Goal: Information Seeking & Learning: Learn about a topic

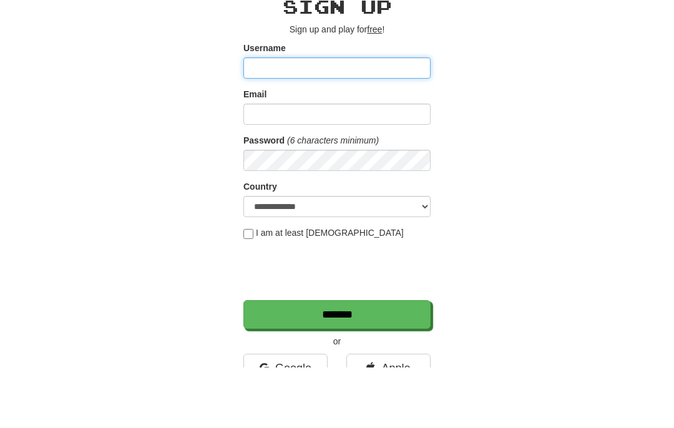
click at [337, 361] on input "*******" at bounding box center [336, 375] width 187 height 29
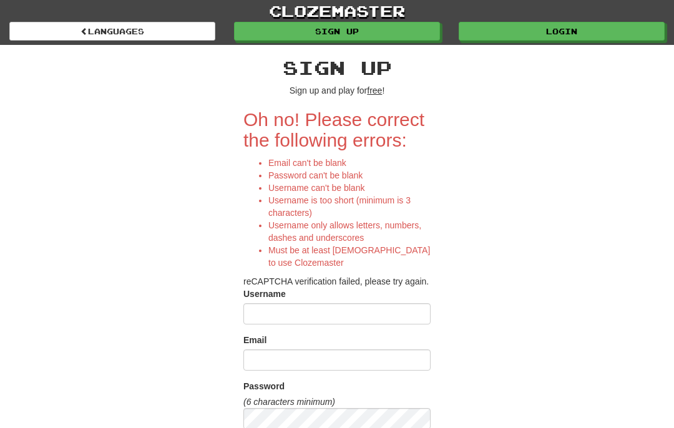
click at [590, 32] on link "Login" at bounding box center [562, 31] width 206 height 19
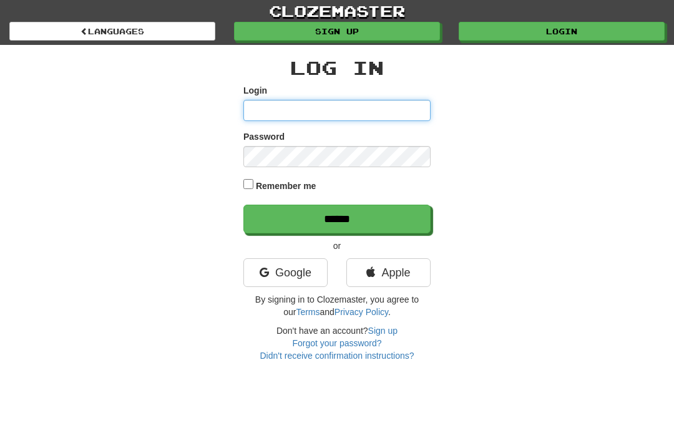
type input "**********"
click at [302, 187] on label "Remember me" at bounding box center [286, 186] width 61 height 12
click at [316, 231] on input "******" at bounding box center [336, 219] width 187 height 29
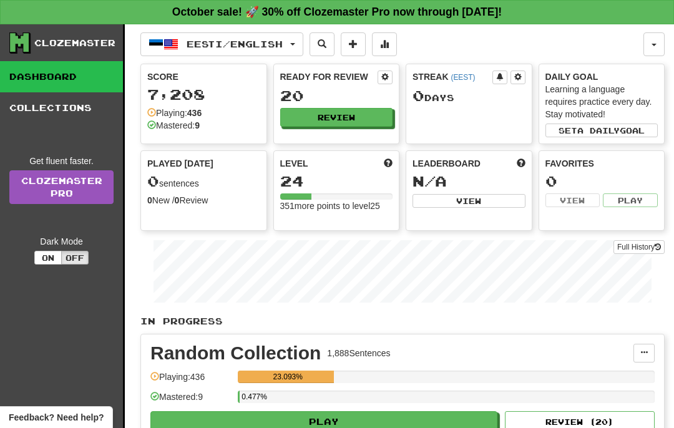
click at [369, 115] on button "Review" at bounding box center [336, 117] width 113 height 19
select select "**"
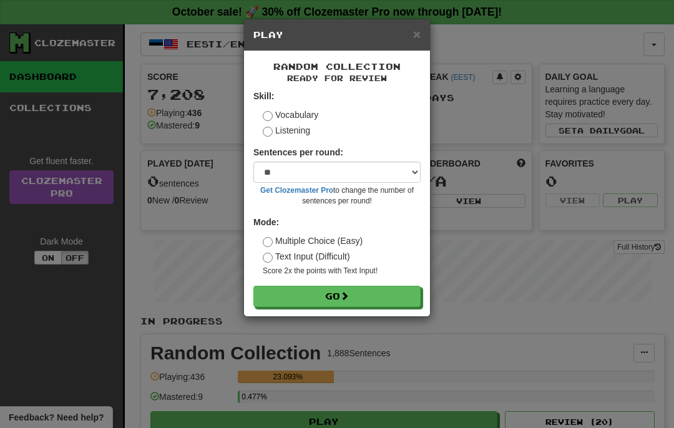
click at [396, 292] on button "Go" at bounding box center [336, 296] width 167 height 21
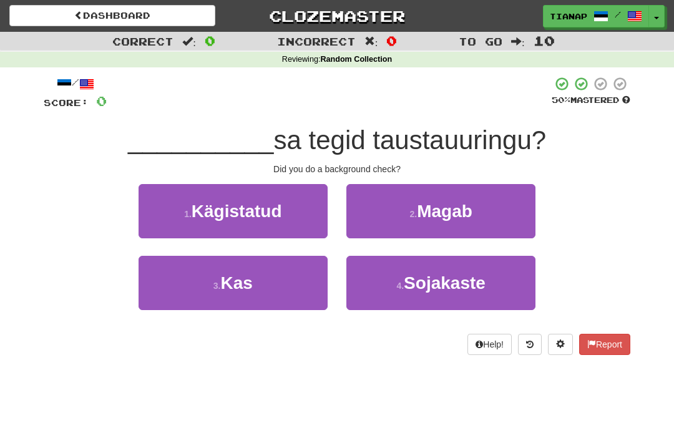
click at [276, 282] on button "3 . Kas" at bounding box center [233, 283] width 189 height 54
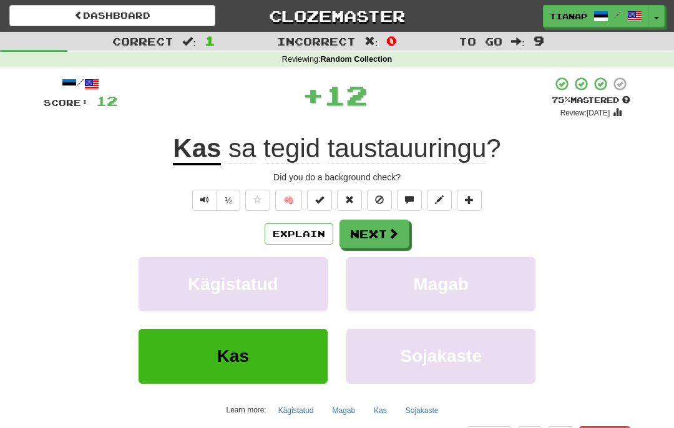
click at [398, 235] on span at bounding box center [393, 233] width 11 height 11
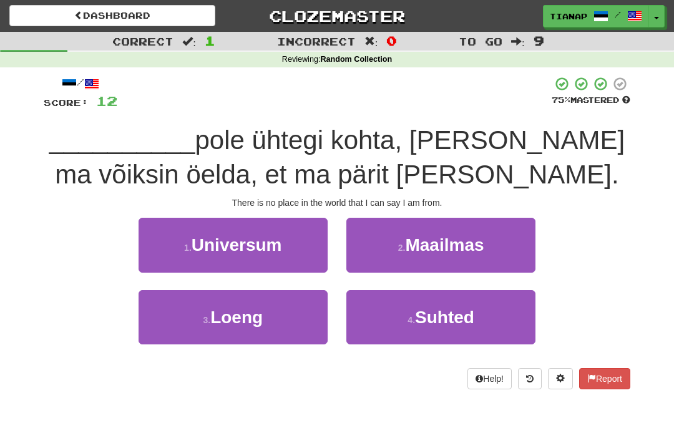
click at [297, 253] on button "1 . Universum" at bounding box center [233, 245] width 189 height 54
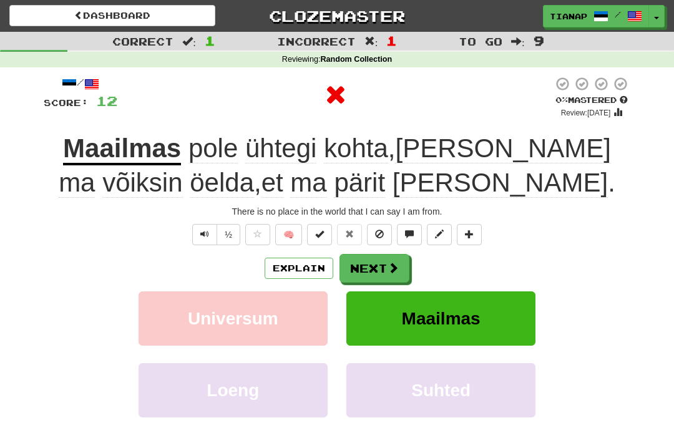
click at [394, 267] on span at bounding box center [393, 267] width 11 height 11
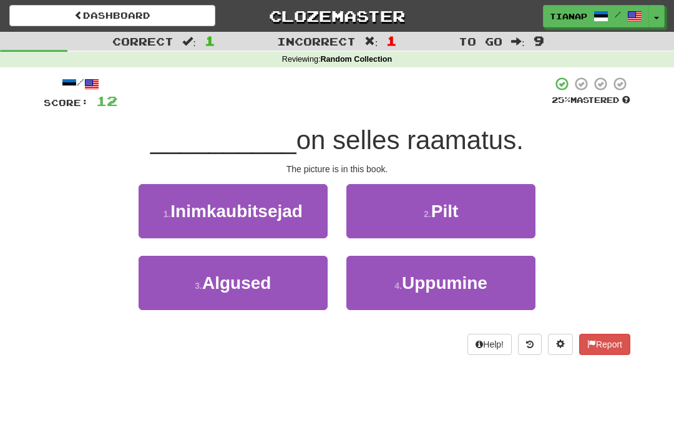
click at [493, 222] on button "2 . Pilt" at bounding box center [440, 211] width 189 height 54
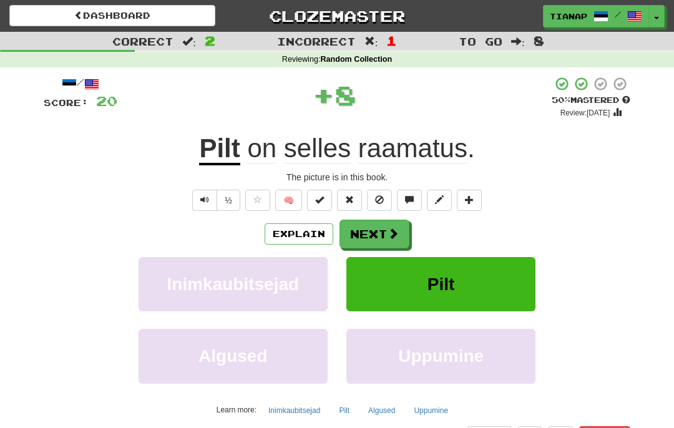
click at [368, 229] on button "Next" at bounding box center [375, 234] width 70 height 29
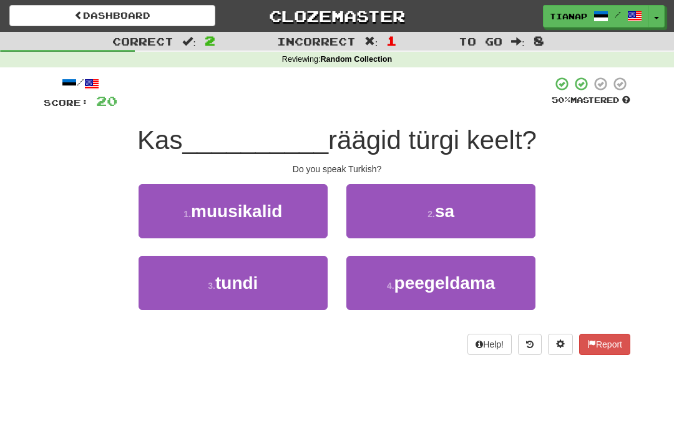
click at [471, 220] on button "2 . sa" at bounding box center [440, 211] width 189 height 54
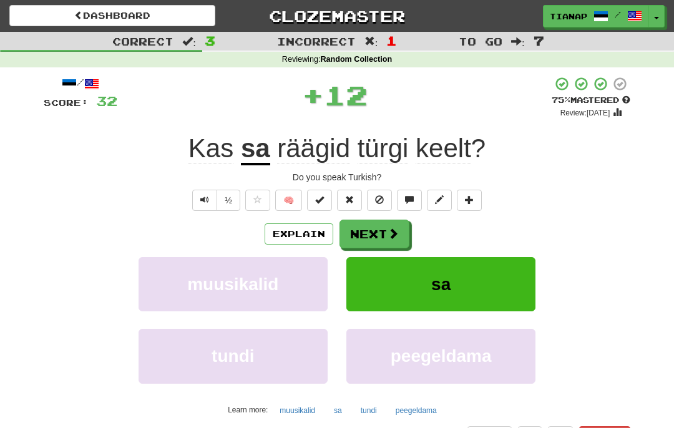
click at [389, 235] on span at bounding box center [393, 233] width 11 height 11
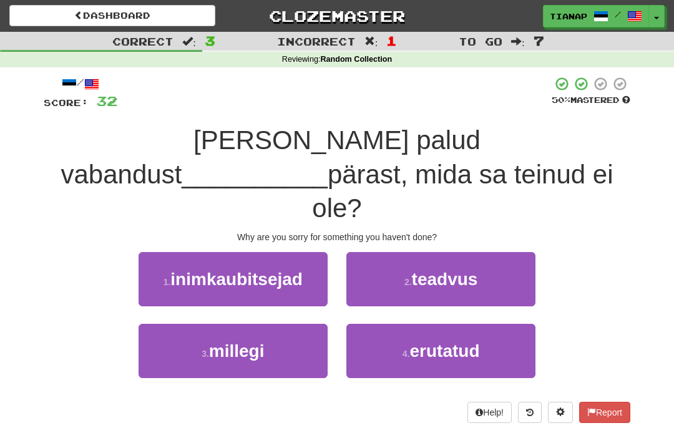
click at [270, 324] on button "3 . millegi" at bounding box center [233, 351] width 189 height 54
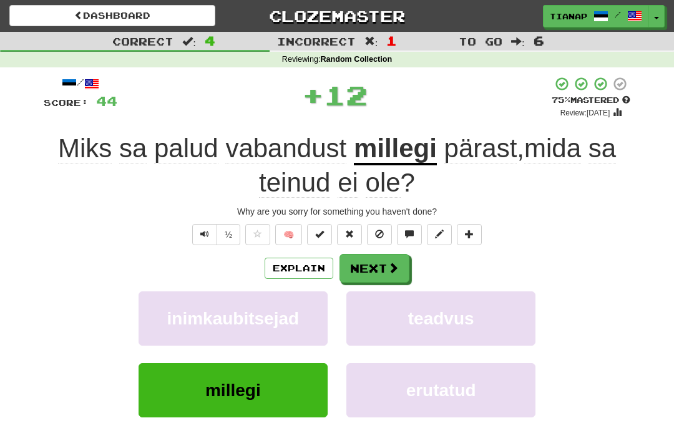
click at [377, 254] on button "Next" at bounding box center [375, 268] width 70 height 29
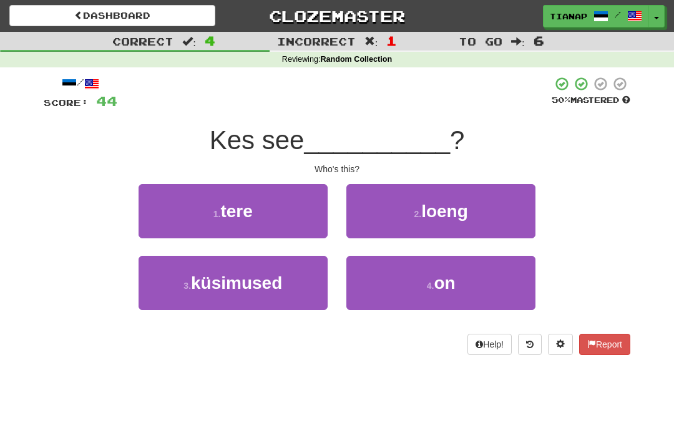
click at [479, 279] on button "4 . on" at bounding box center [440, 283] width 189 height 54
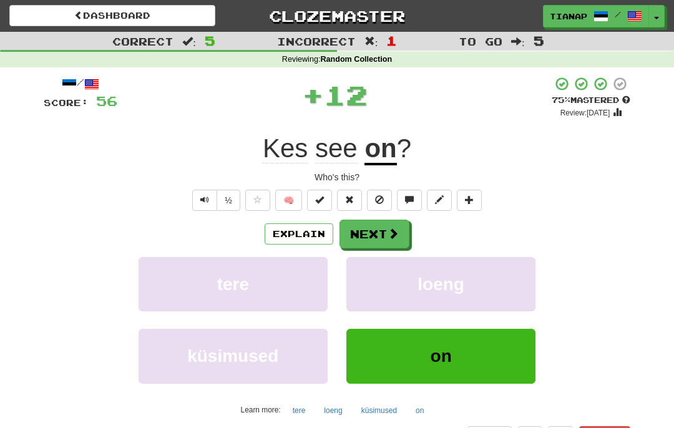
click at [395, 247] on button "Next" at bounding box center [375, 234] width 70 height 29
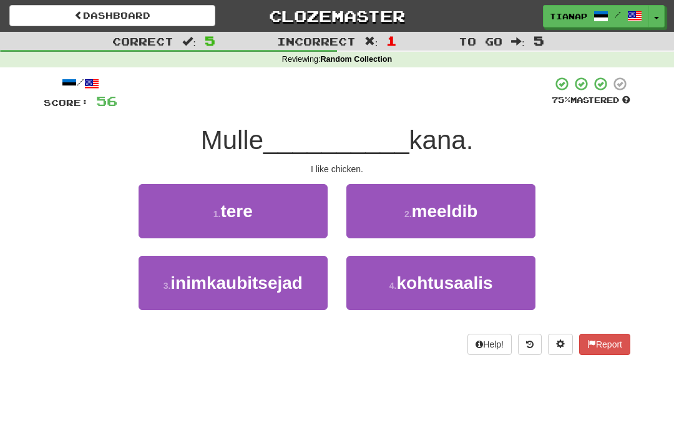
click at [490, 224] on button "2 . meeldib" at bounding box center [440, 211] width 189 height 54
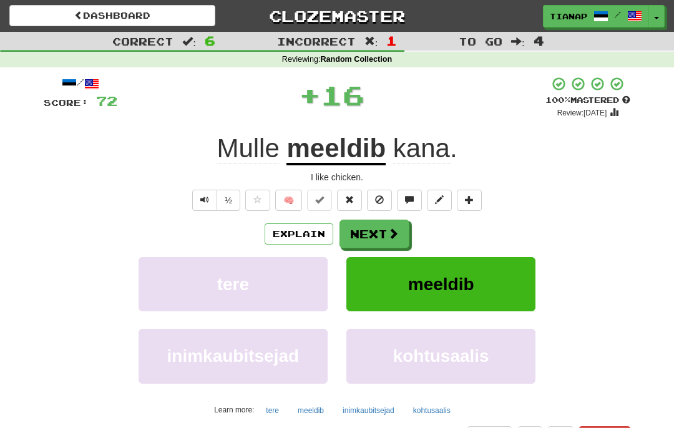
click at [388, 225] on button "Next" at bounding box center [375, 234] width 70 height 29
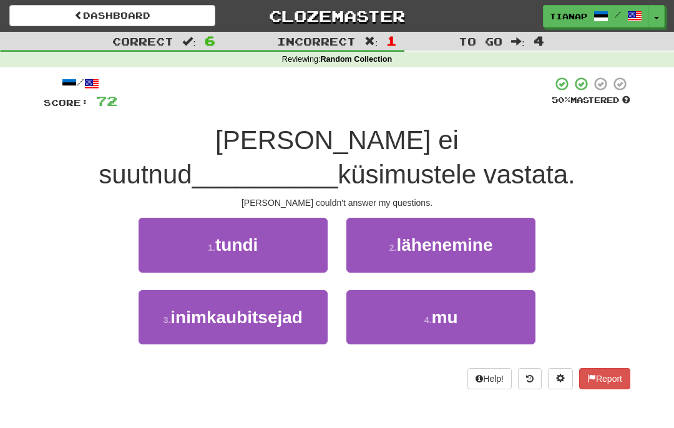
click at [488, 290] on button "4 . mu" at bounding box center [440, 317] width 189 height 54
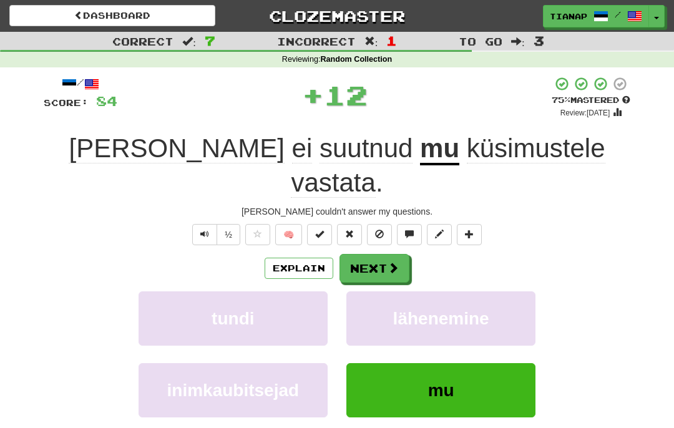
click at [393, 254] on button "Next" at bounding box center [375, 268] width 70 height 29
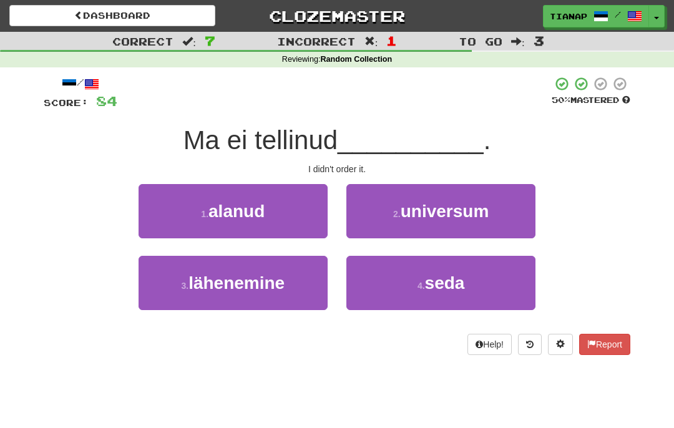
click at [485, 281] on button "4 . seda" at bounding box center [440, 283] width 189 height 54
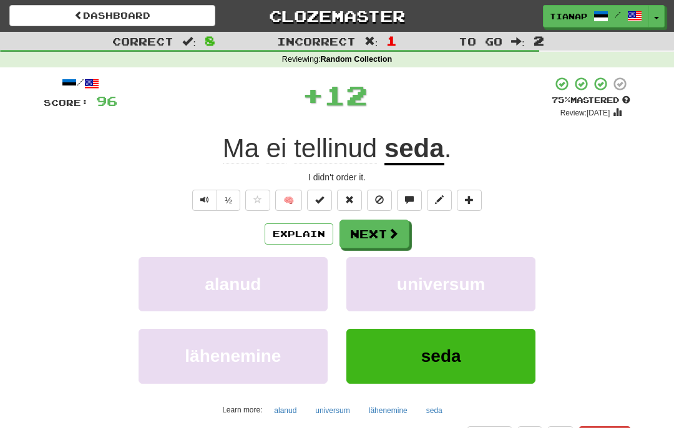
click at [401, 229] on button "Next" at bounding box center [375, 234] width 70 height 29
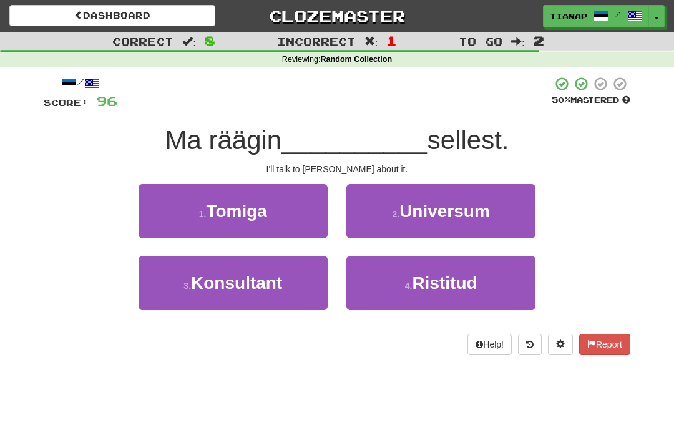
click at [308, 215] on button "1 . Tomiga" at bounding box center [233, 211] width 189 height 54
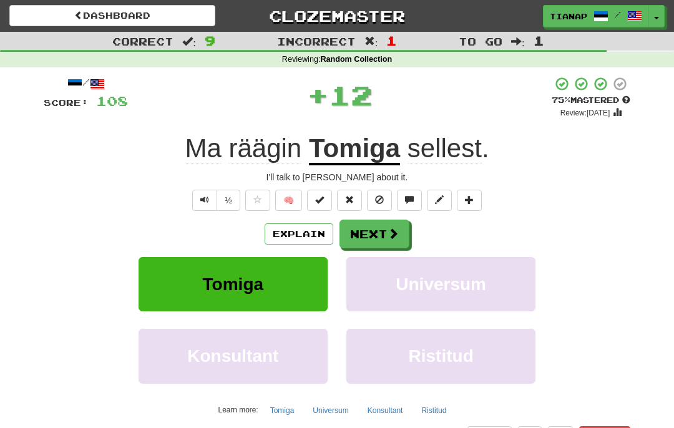
click at [395, 233] on span at bounding box center [393, 233] width 11 height 11
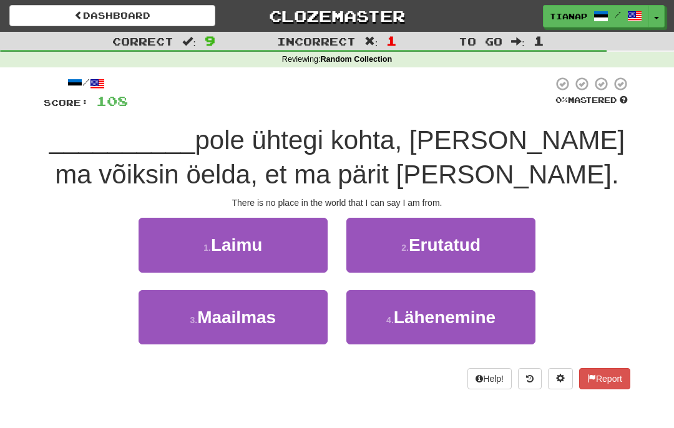
click at [276, 320] on span "Maailmas" at bounding box center [236, 317] width 79 height 19
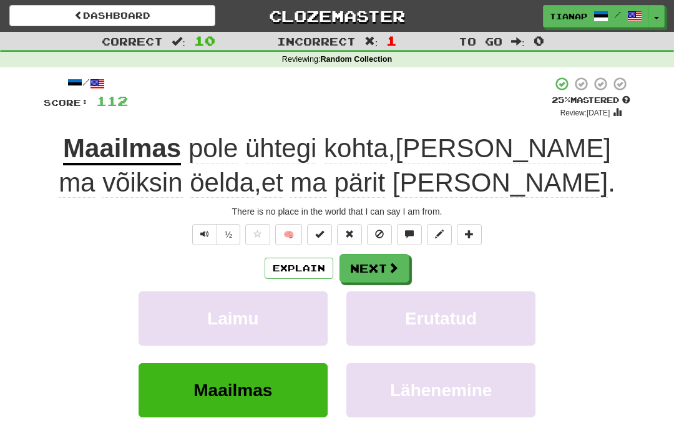
click at [378, 264] on button "Next" at bounding box center [375, 268] width 70 height 29
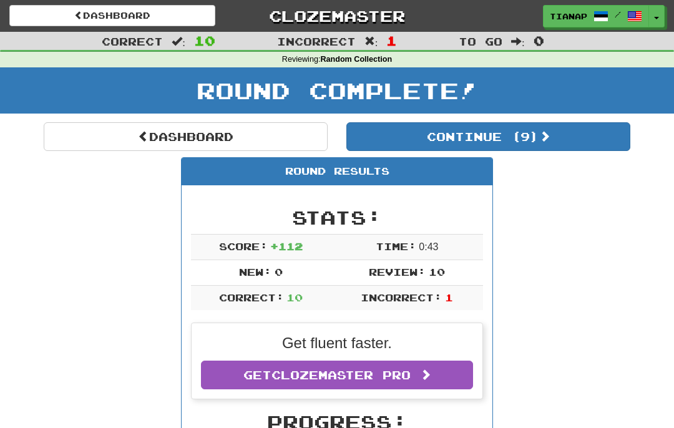
click at [464, 138] on button "Continue ( 9 )" at bounding box center [488, 136] width 284 height 29
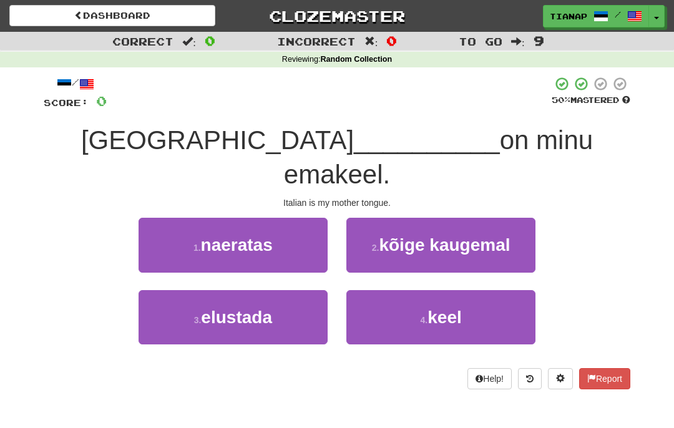
click at [477, 290] on button "4 . keel" at bounding box center [440, 317] width 189 height 54
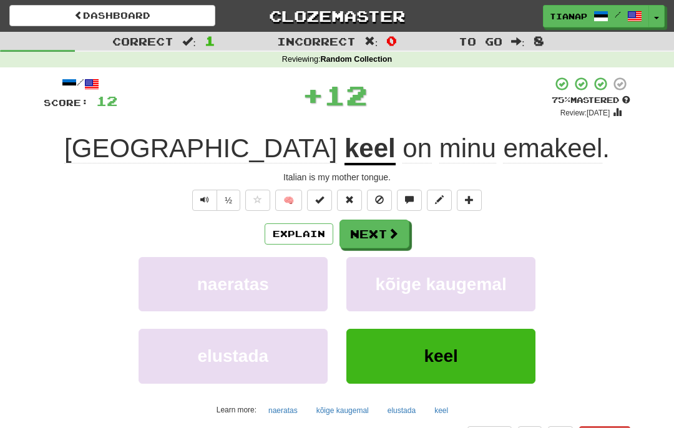
click at [388, 236] on span at bounding box center [393, 233] width 11 height 11
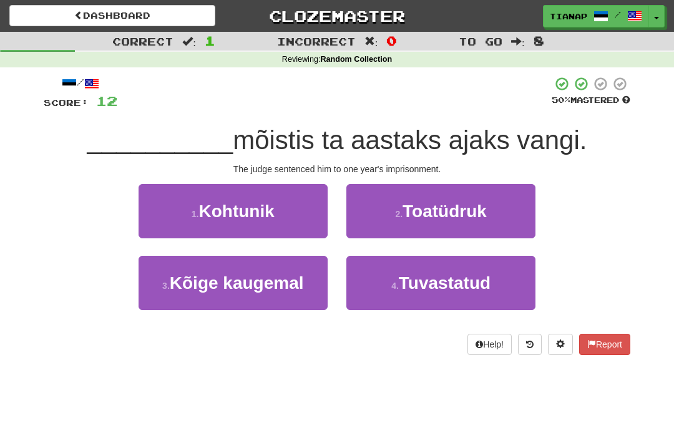
click at [310, 211] on button "1 . Kohtunik" at bounding box center [233, 211] width 189 height 54
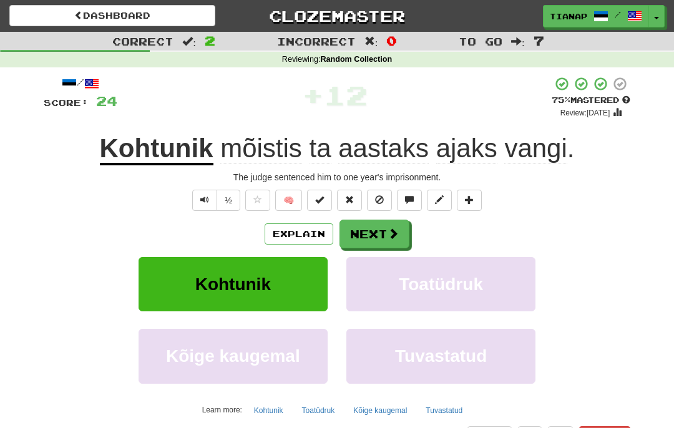
click at [389, 231] on span at bounding box center [393, 233] width 11 height 11
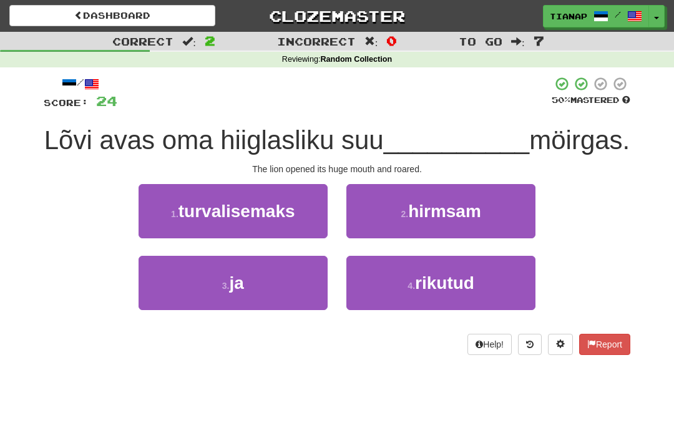
click at [291, 275] on button "3 . ja" at bounding box center [233, 283] width 189 height 54
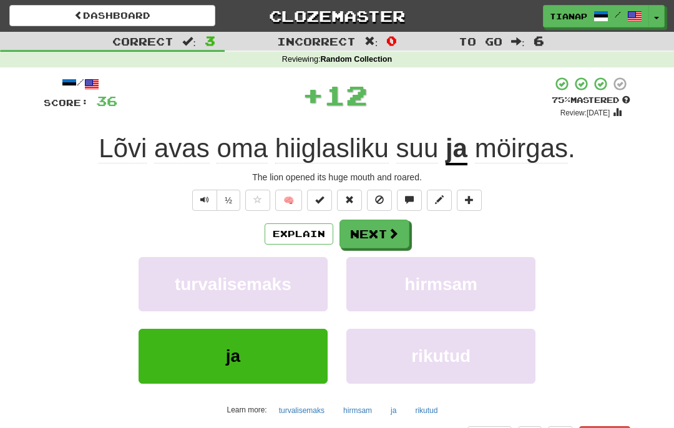
click at [368, 235] on button "Next" at bounding box center [375, 234] width 70 height 29
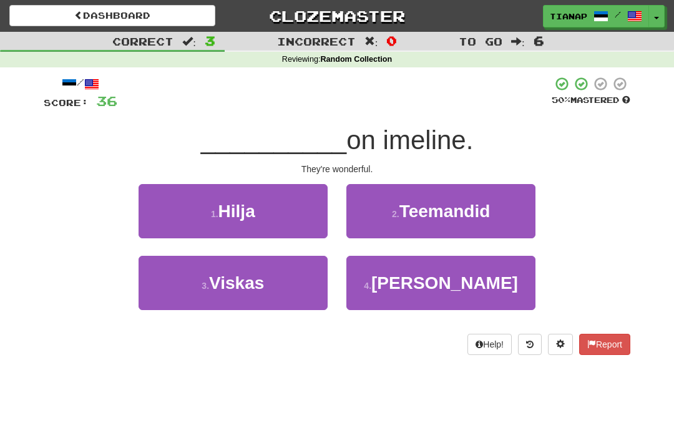
click at [484, 283] on button "4 . Nad" at bounding box center [440, 283] width 189 height 54
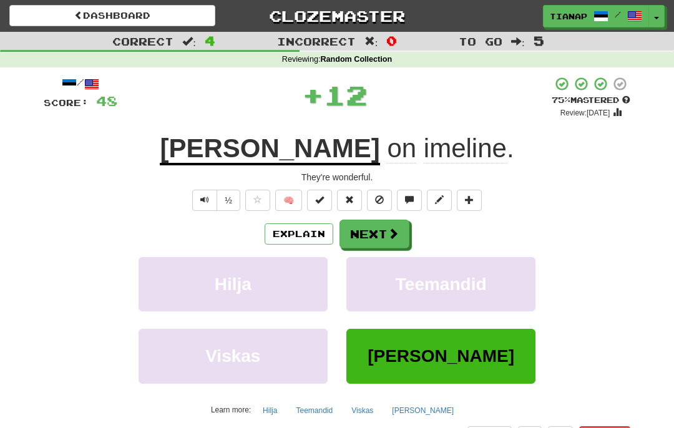
click at [374, 235] on button "Next" at bounding box center [375, 234] width 70 height 29
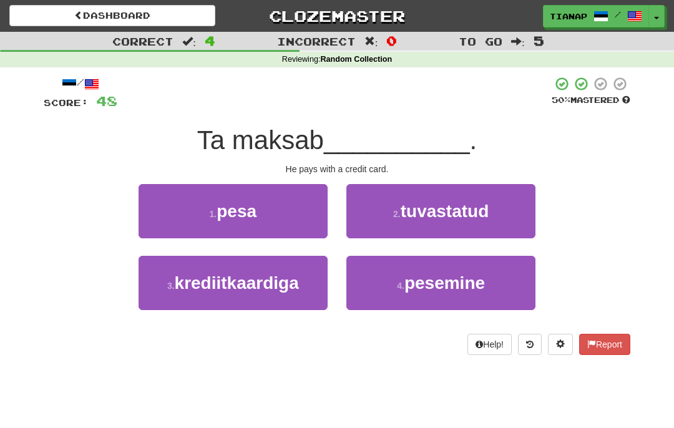
click at [259, 293] on button "3 . krediitkaardiga" at bounding box center [233, 283] width 189 height 54
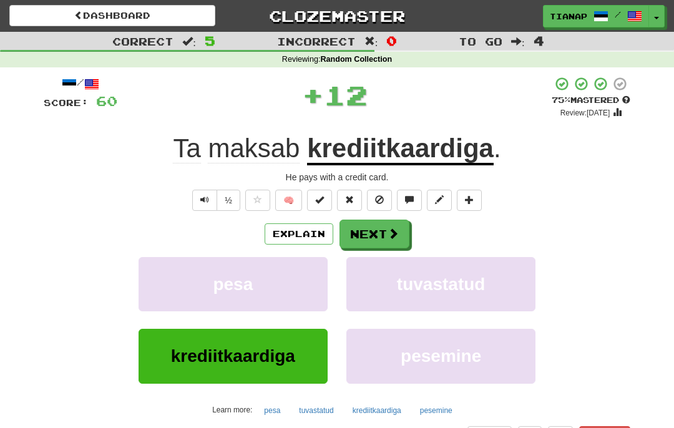
click at [371, 234] on button "Next" at bounding box center [375, 234] width 70 height 29
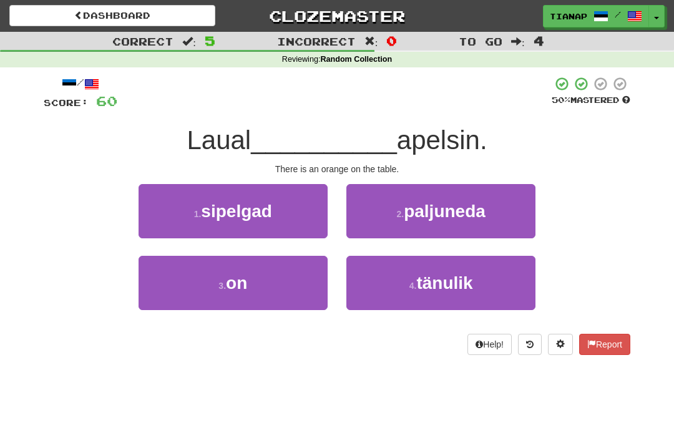
click at [306, 287] on button "3 . on" at bounding box center [233, 283] width 189 height 54
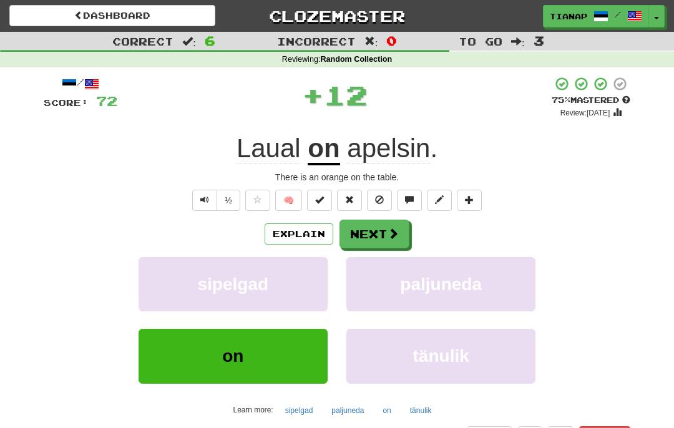
click at [385, 225] on button "Next" at bounding box center [375, 234] width 70 height 29
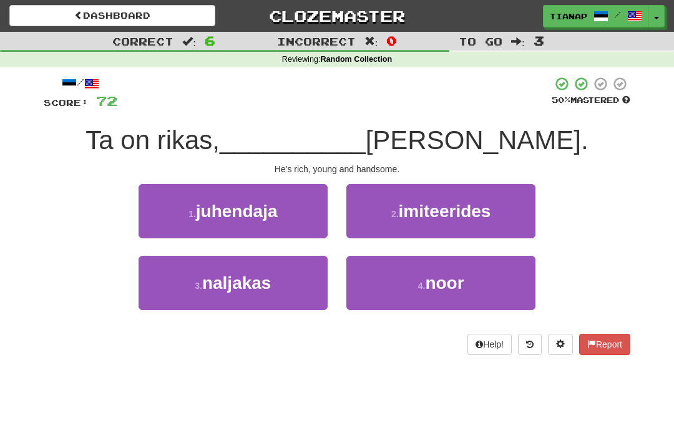
click at [490, 287] on button "4 . noor" at bounding box center [440, 283] width 189 height 54
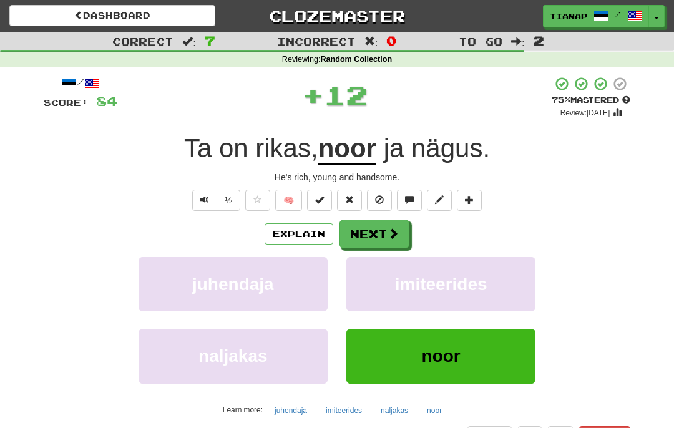
click at [393, 231] on span at bounding box center [393, 233] width 11 height 11
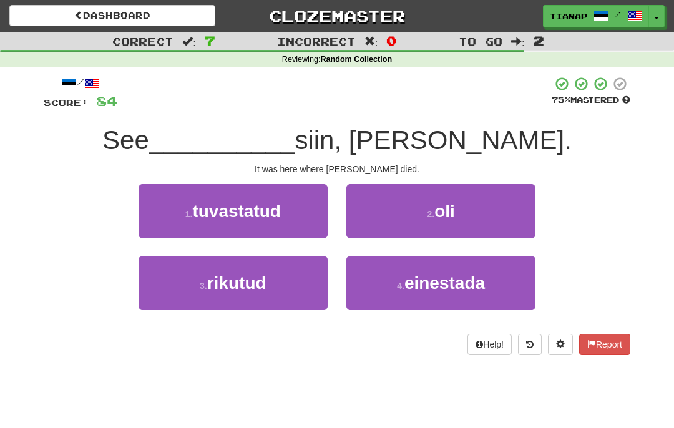
click at [476, 214] on button "2 . oli" at bounding box center [440, 211] width 189 height 54
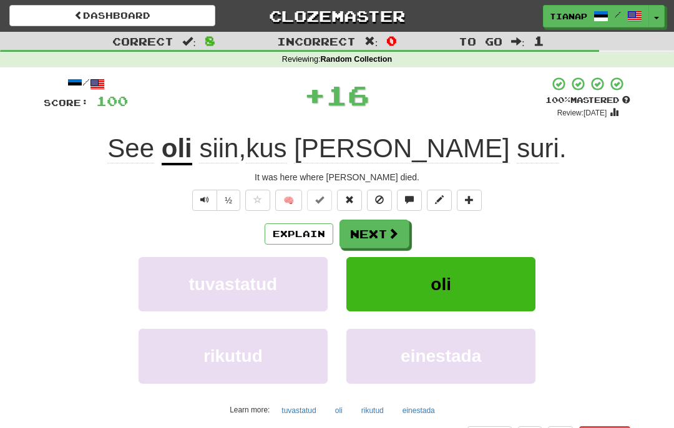
click at [378, 234] on button "Next" at bounding box center [375, 234] width 70 height 29
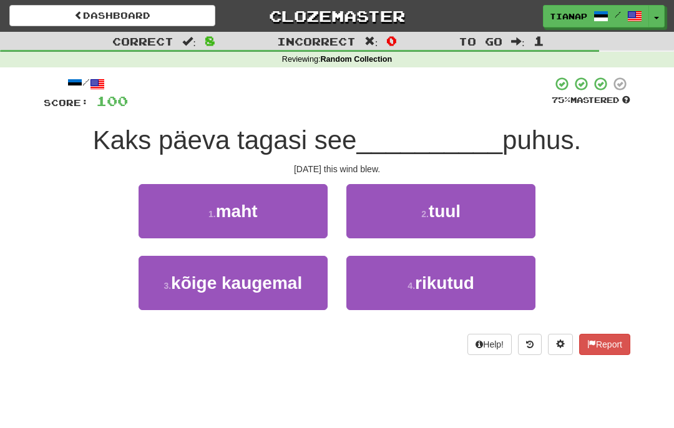
click at [481, 219] on button "2 . tuul" at bounding box center [440, 211] width 189 height 54
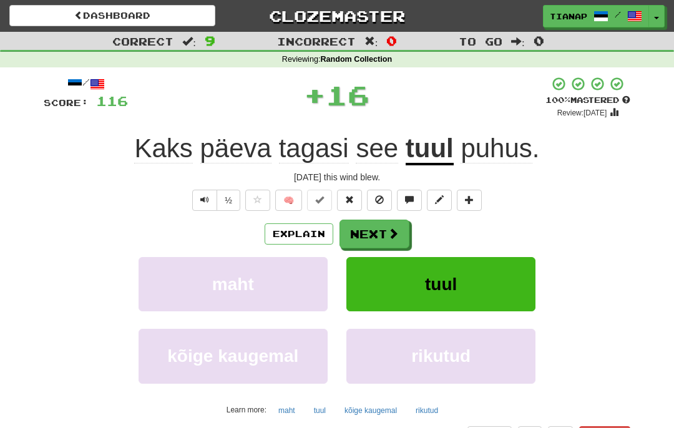
click at [376, 232] on button "Next" at bounding box center [375, 234] width 70 height 29
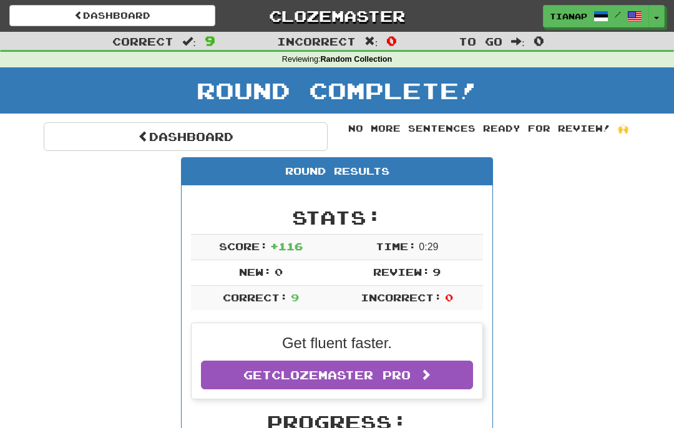
click at [290, 139] on link "Dashboard" at bounding box center [186, 136] width 284 height 29
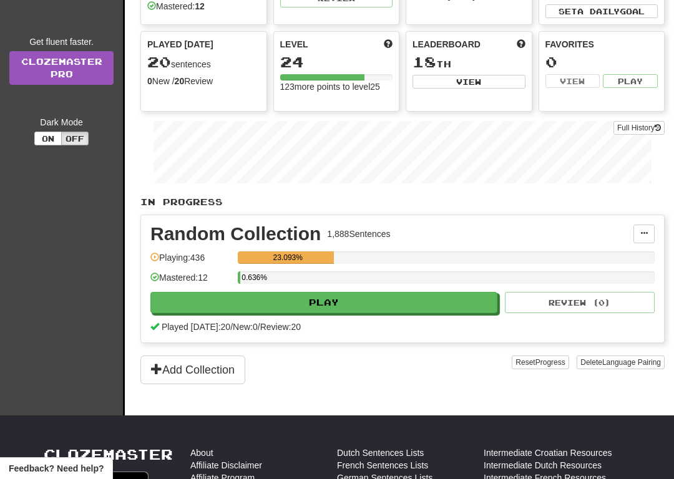
scroll to position [134, 0]
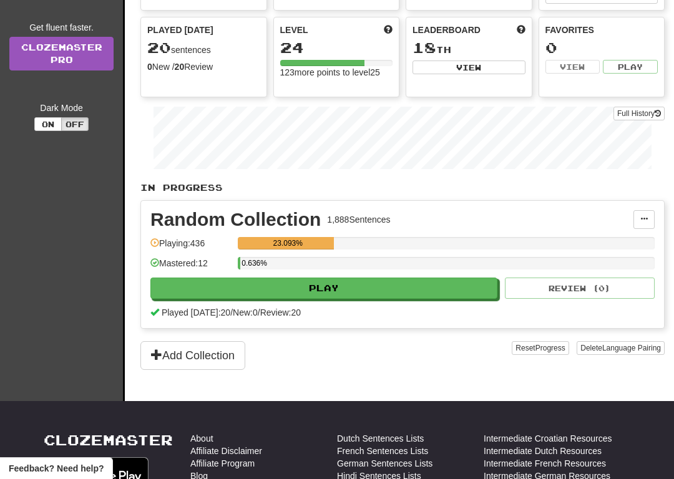
click at [463, 285] on button "Play" at bounding box center [323, 288] width 347 height 21
select select "**"
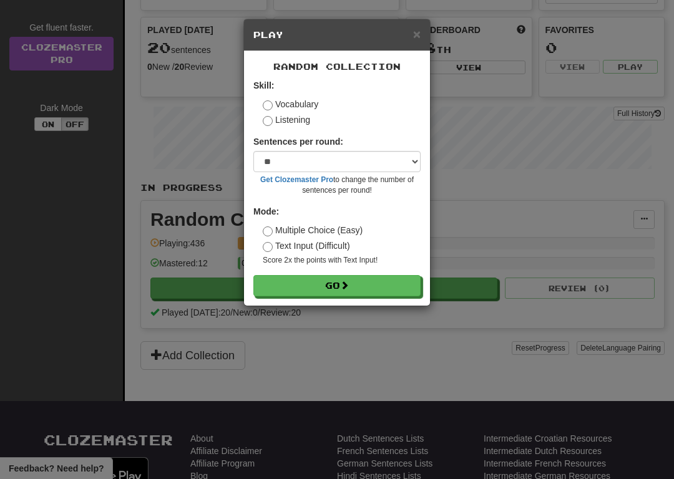
click at [404, 275] on button "Go" at bounding box center [336, 285] width 167 height 21
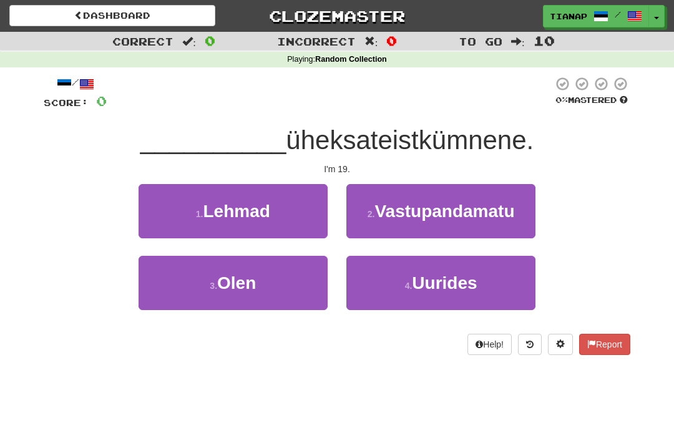
click at [306, 282] on button "3 . [GEOGRAPHIC_DATA]" at bounding box center [233, 283] width 189 height 54
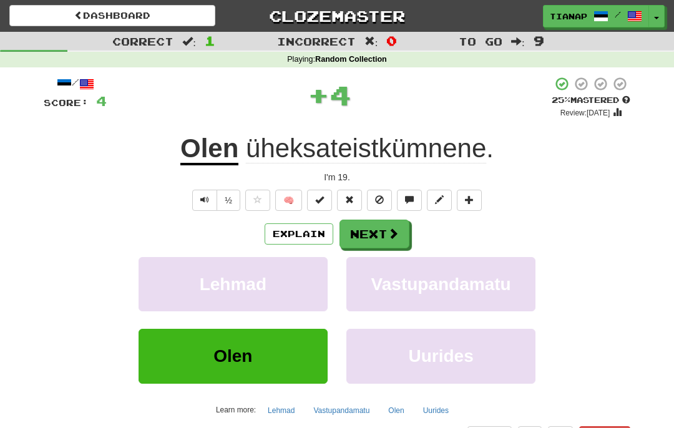
click at [386, 235] on button "Next" at bounding box center [375, 234] width 70 height 29
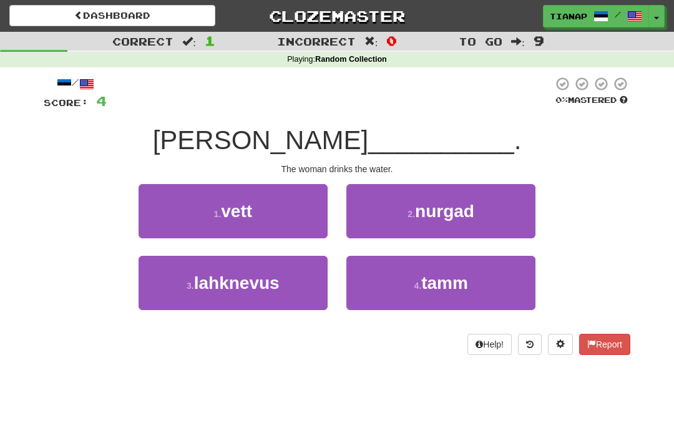
click at [285, 222] on button "1 . vett" at bounding box center [233, 211] width 189 height 54
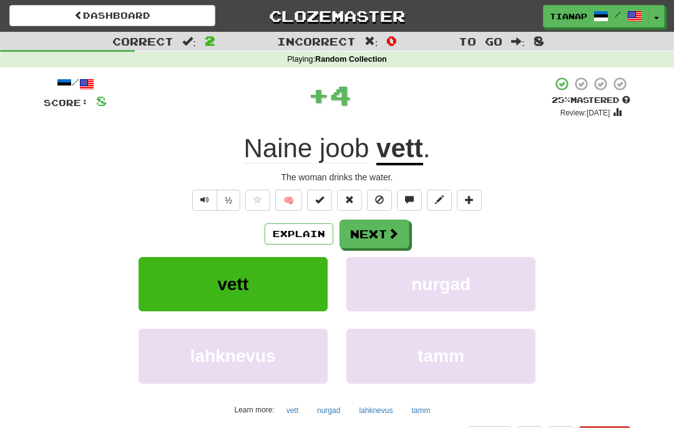
click at [381, 229] on button "Next" at bounding box center [375, 234] width 70 height 29
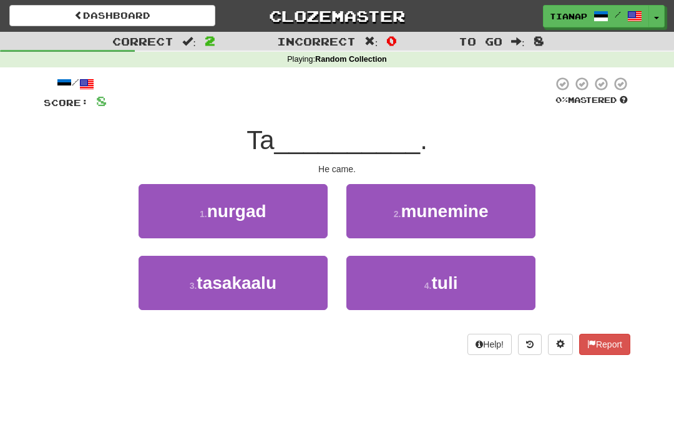
click at [491, 287] on button "4 . [PERSON_NAME]" at bounding box center [440, 283] width 189 height 54
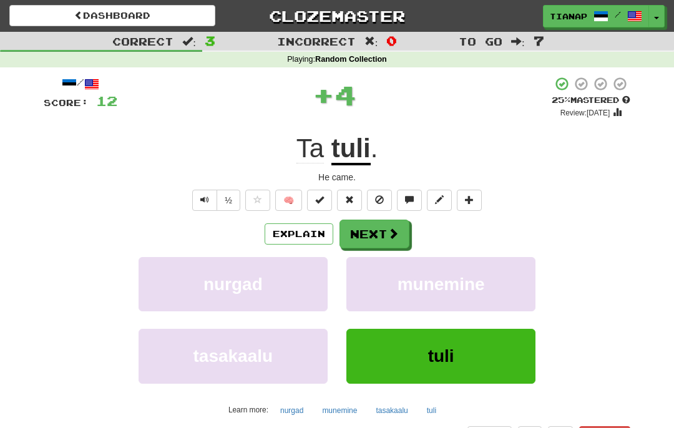
click at [386, 224] on button "Next" at bounding box center [375, 234] width 70 height 29
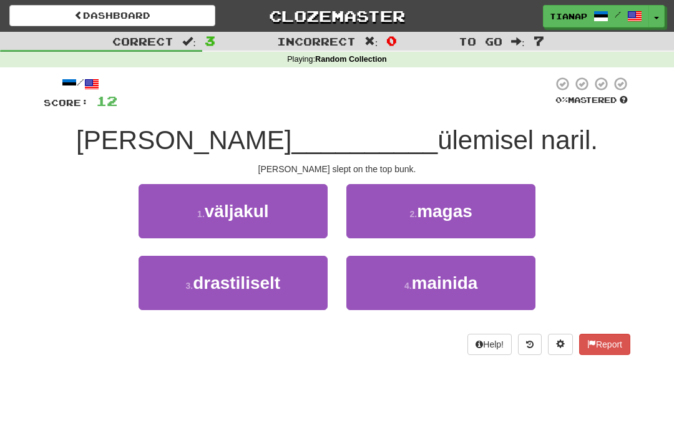
click at [496, 218] on button "2 . magas" at bounding box center [440, 211] width 189 height 54
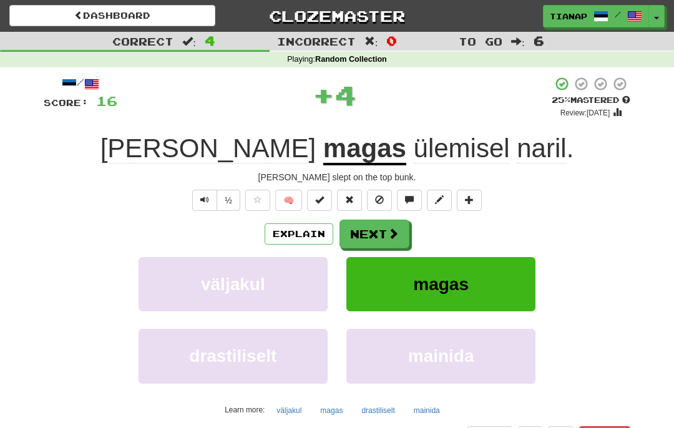
click at [399, 231] on button "Next" at bounding box center [375, 234] width 70 height 29
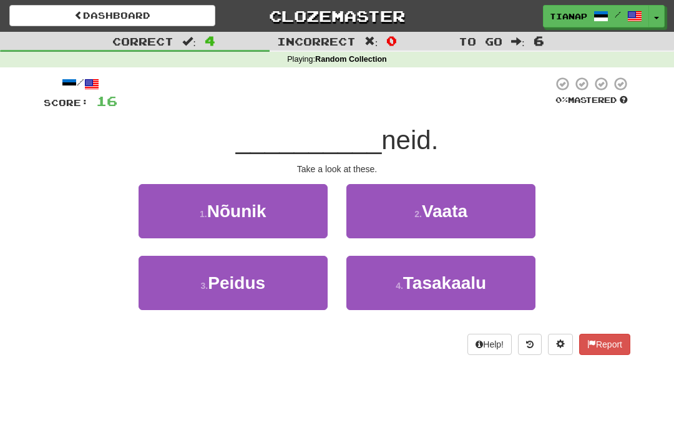
click at [487, 221] on button "2 . Vaata" at bounding box center [440, 211] width 189 height 54
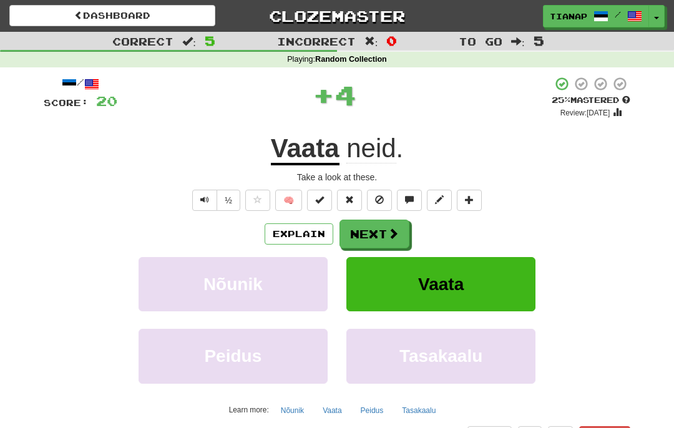
click at [368, 220] on button "Next" at bounding box center [375, 234] width 70 height 29
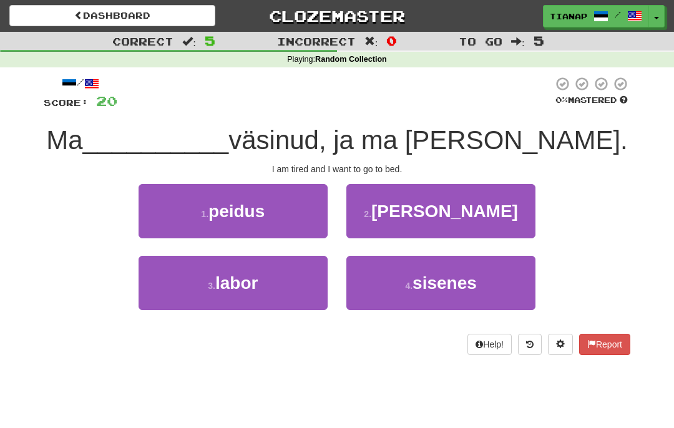
click at [489, 225] on button "2 . olen" at bounding box center [440, 211] width 189 height 54
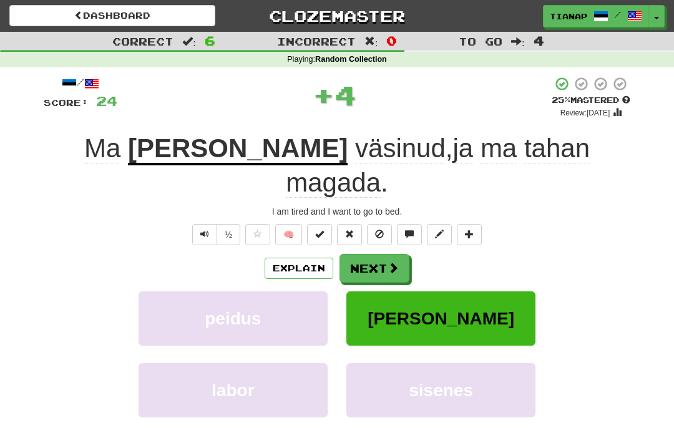
click at [381, 254] on button "Next" at bounding box center [375, 268] width 70 height 29
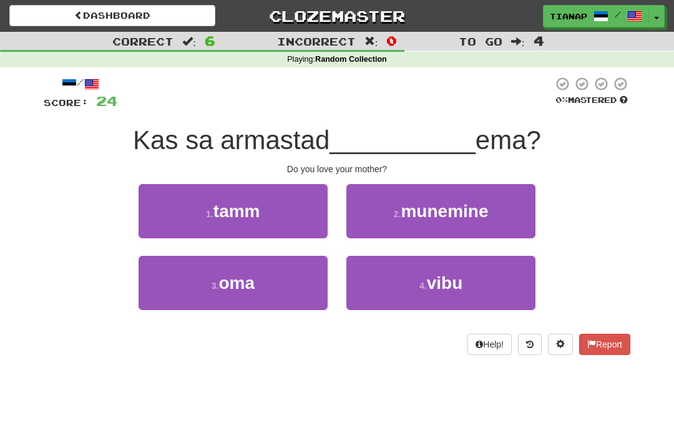
click at [311, 269] on button "3 . oma" at bounding box center [233, 283] width 189 height 54
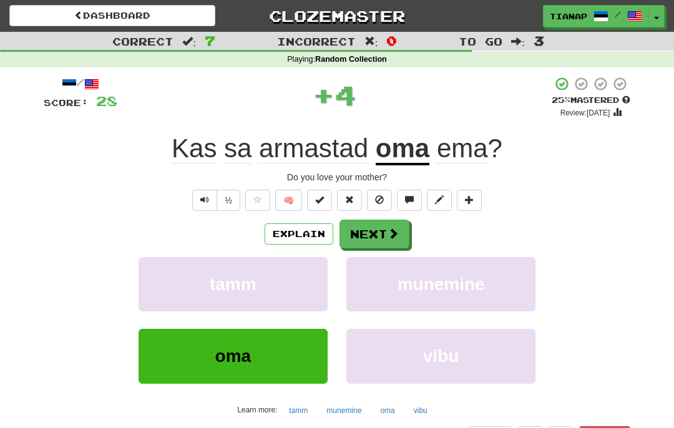
click at [401, 225] on button "Next" at bounding box center [375, 234] width 70 height 29
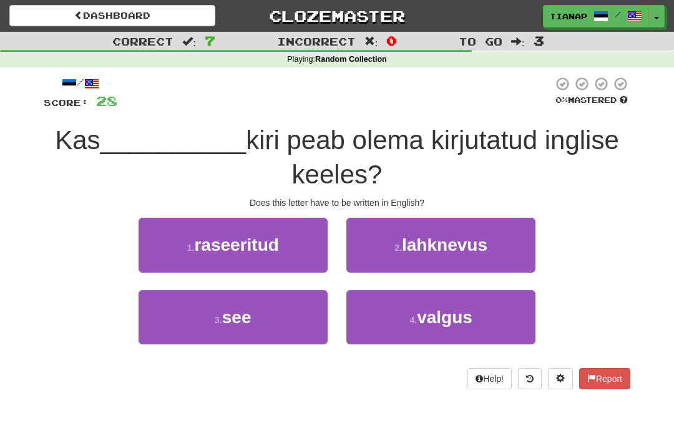
click at [305, 300] on button "3 . see" at bounding box center [233, 317] width 189 height 54
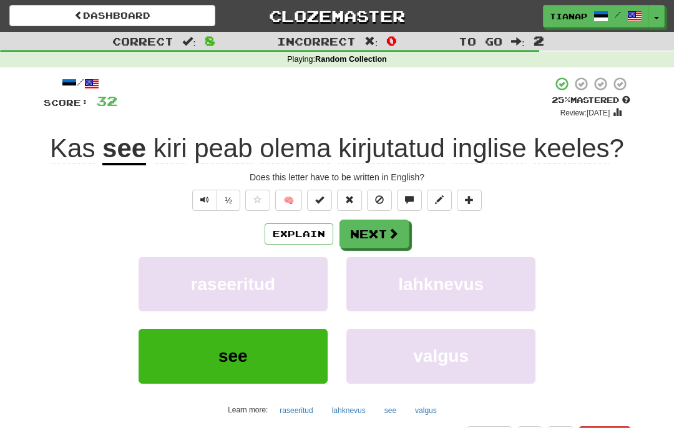
click at [381, 232] on button "Next" at bounding box center [375, 234] width 70 height 29
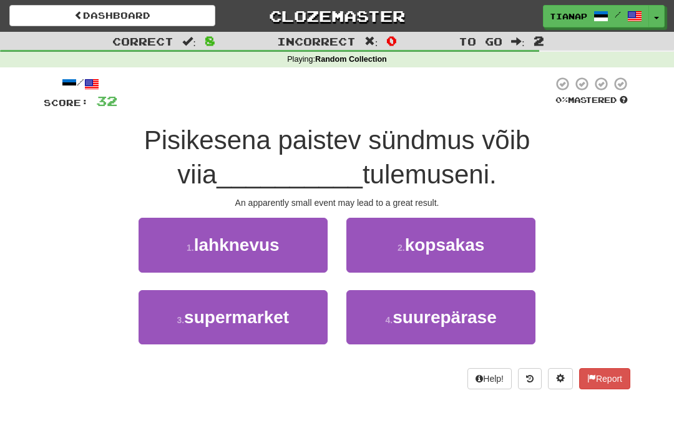
click at [502, 313] on button "4 . suurepärase" at bounding box center [440, 317] width 189 height 54
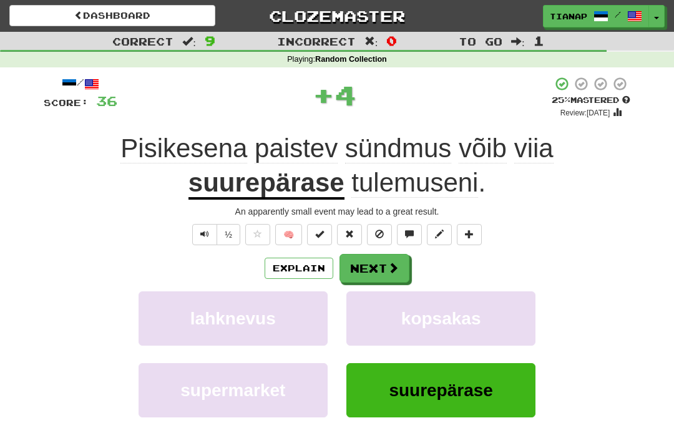
click at [398, 262] on span at bounding box center [393, 267] width 11 height 11
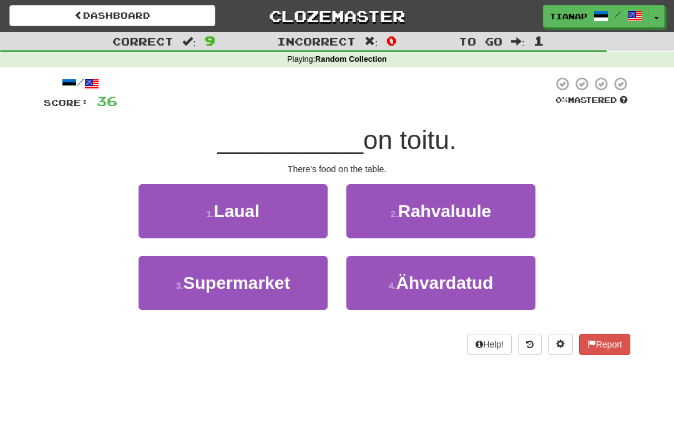
click at [302, 231] on button "1 . Laual" at bounding box center [233, 211] width 189 height 54
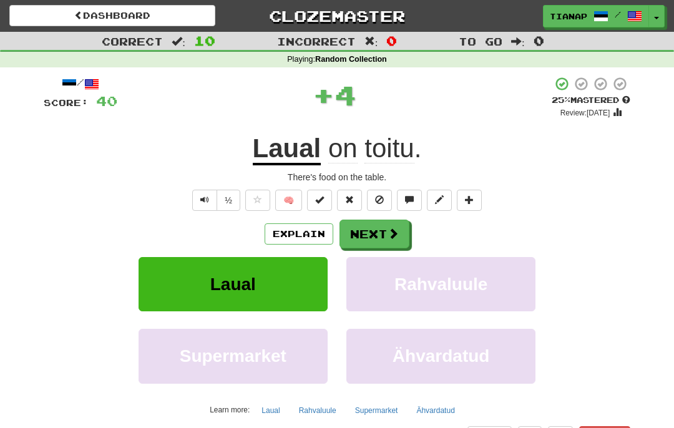
click at [386, 226] on button "Next" at bounding box center [375, 234] width 70 height 29
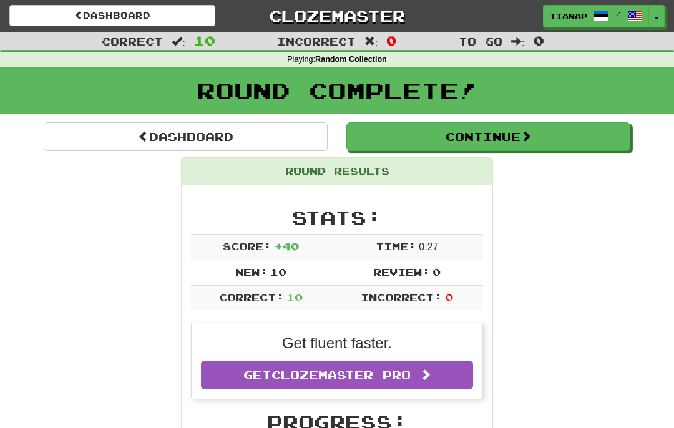
click at [460, 142] on button "Continue" at bounding box center [488, 136] width 284 height 29
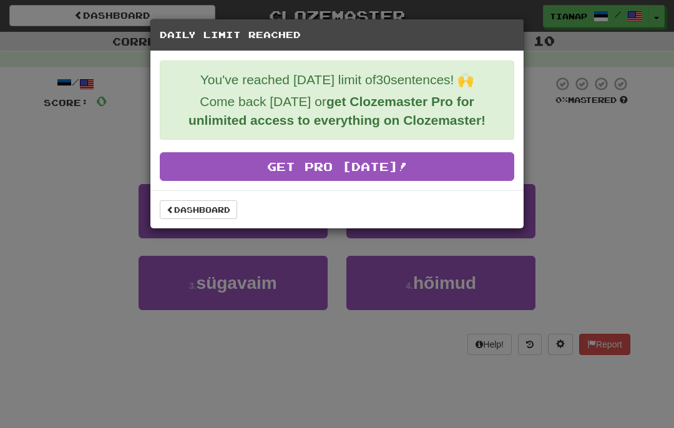
click at [220, 214] on link "Dashboard" at bounding box center [198, 209] width 77 height 19
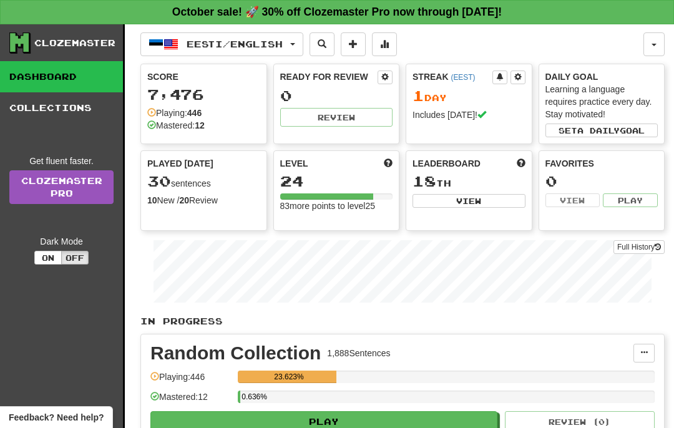
click at [421, 418] on button "Play" at bounding box center [323, 421] width 347 height 21
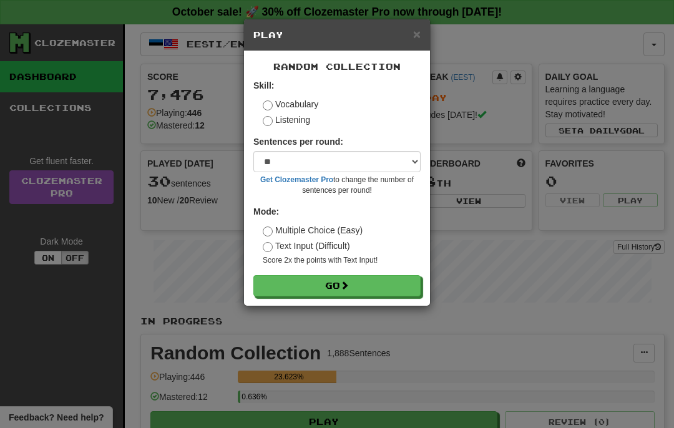
click at [416, 34] on span "×" at bounding box center [416, 34] width 7 height 14
